Goal: Task Accomplishment & Management: Complete application form

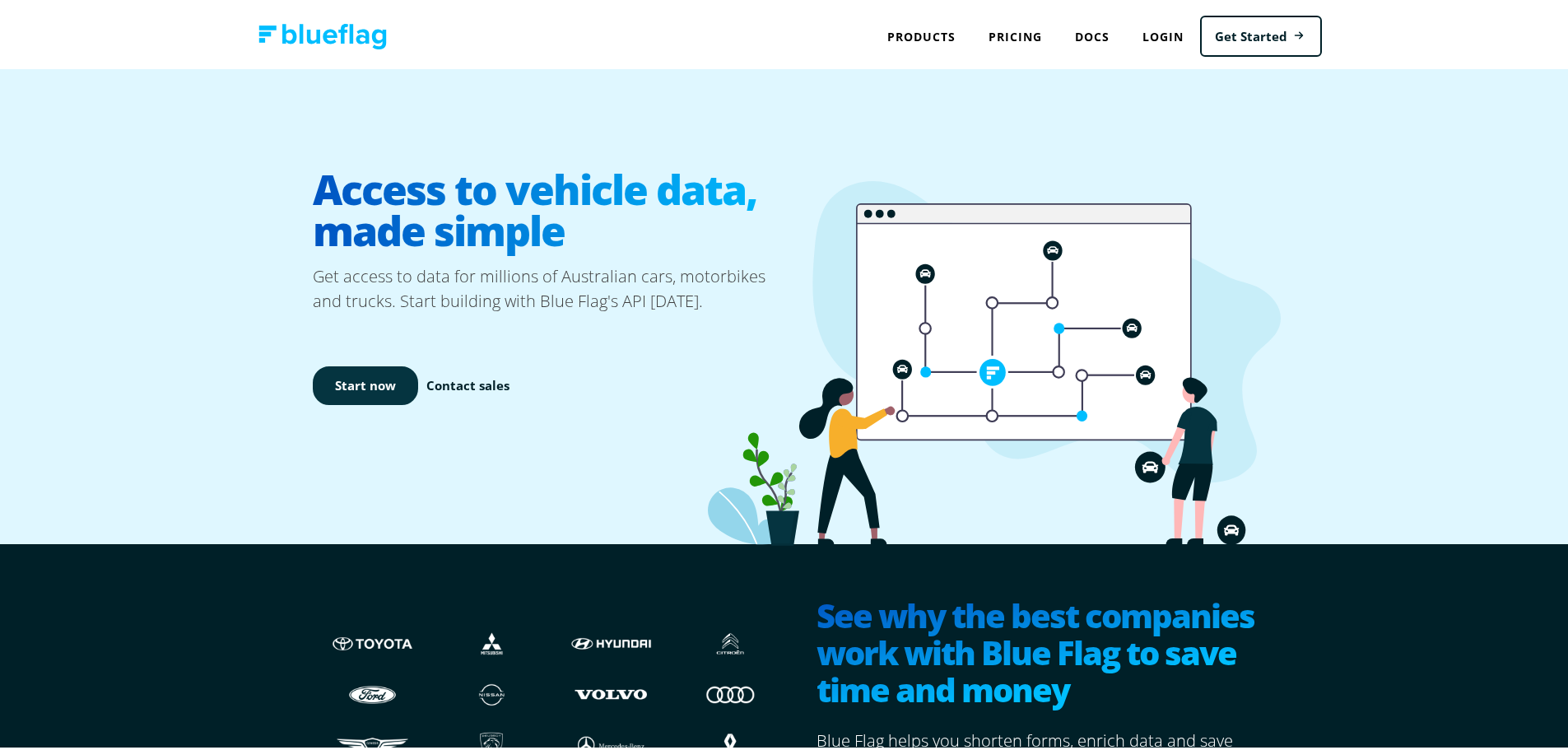
click at [346, 376] on link "Start now" at bounding box center [365, 382] width 105 height 38
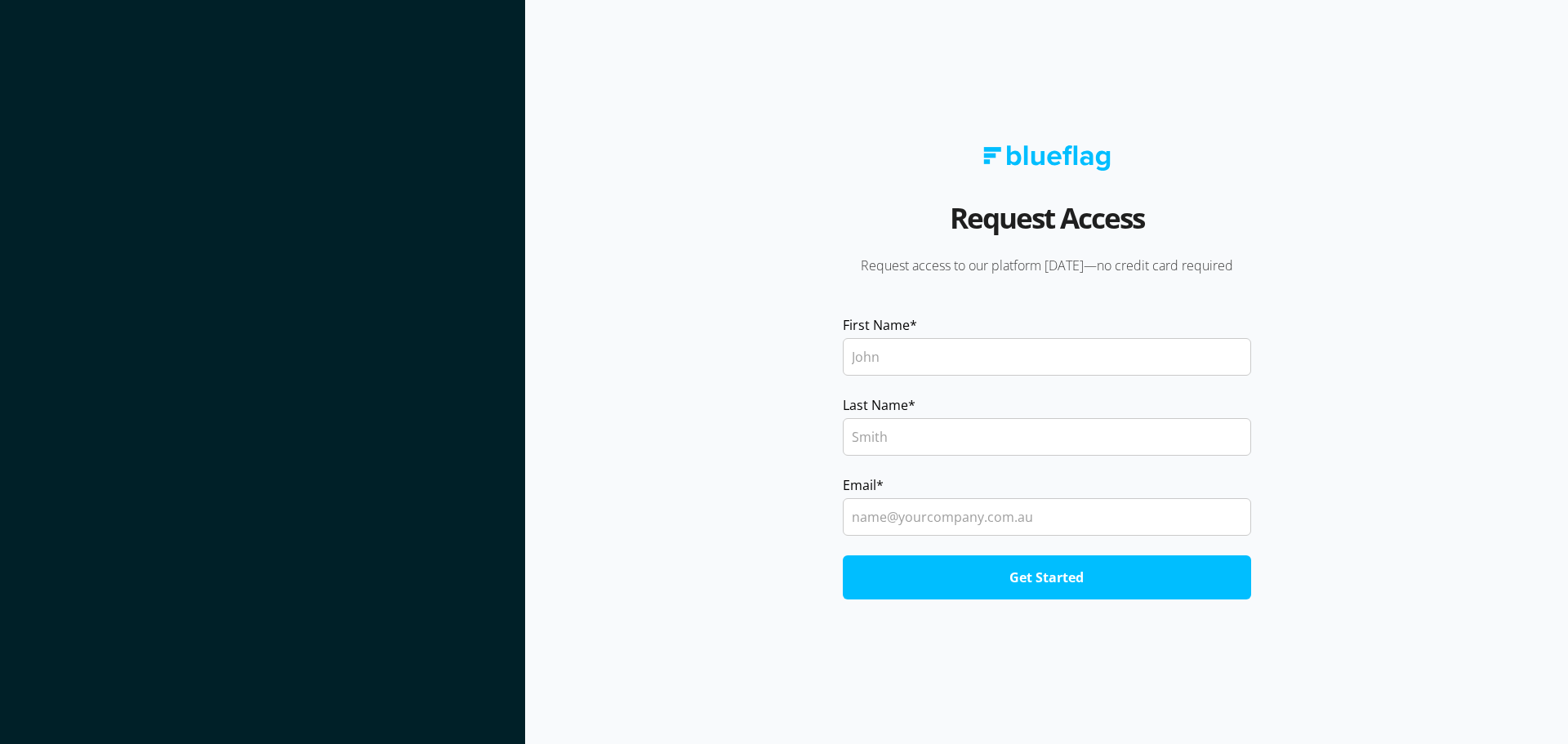
click at [908, 362] on input "First Name *" at bounding box center [1047, 356] width 408 height 37
type input "Gavan"
type input "Lamb"
type input "gavan.lamb62@gmail.com"
click at [1038, 583] on input "Get Started" at bounding box center [1047, 577] width 408 height 44
